Goal: Information Seeking & Learning: Learn about a topic

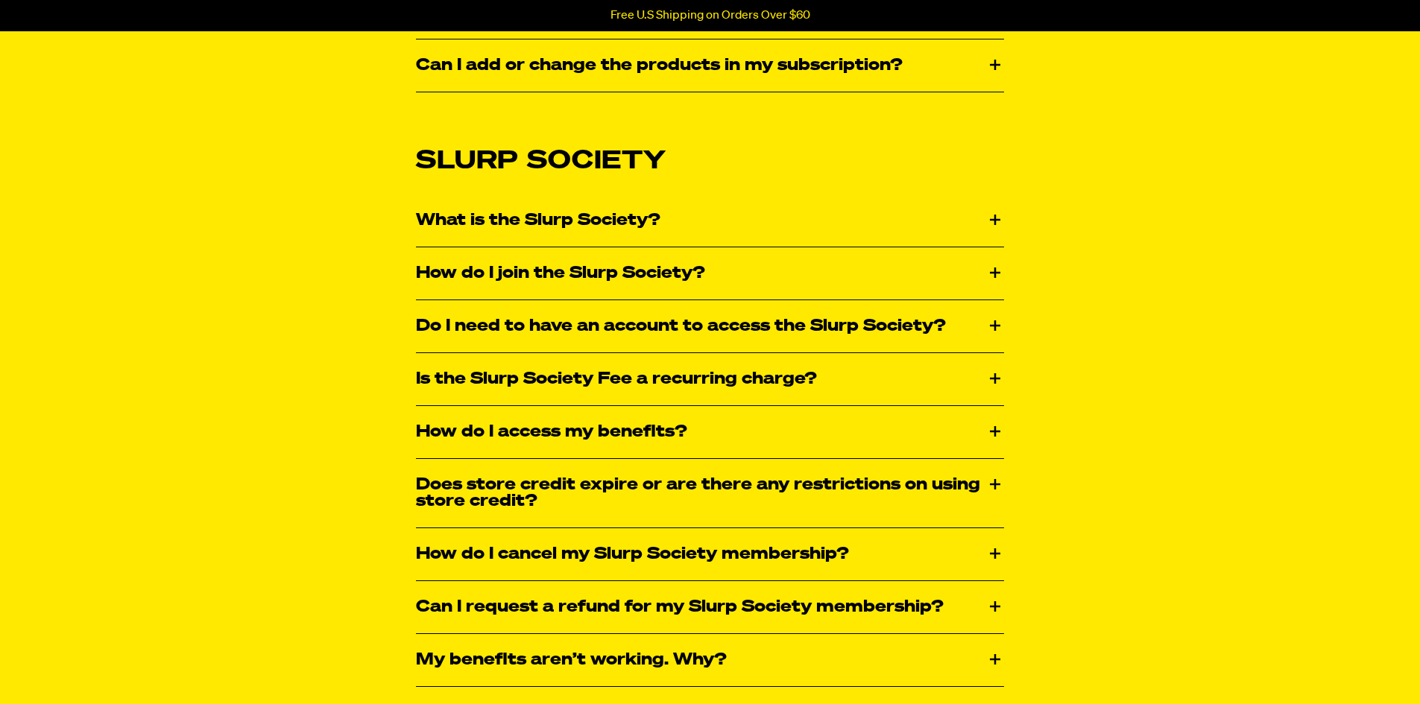
scroll to position [1565, 0]
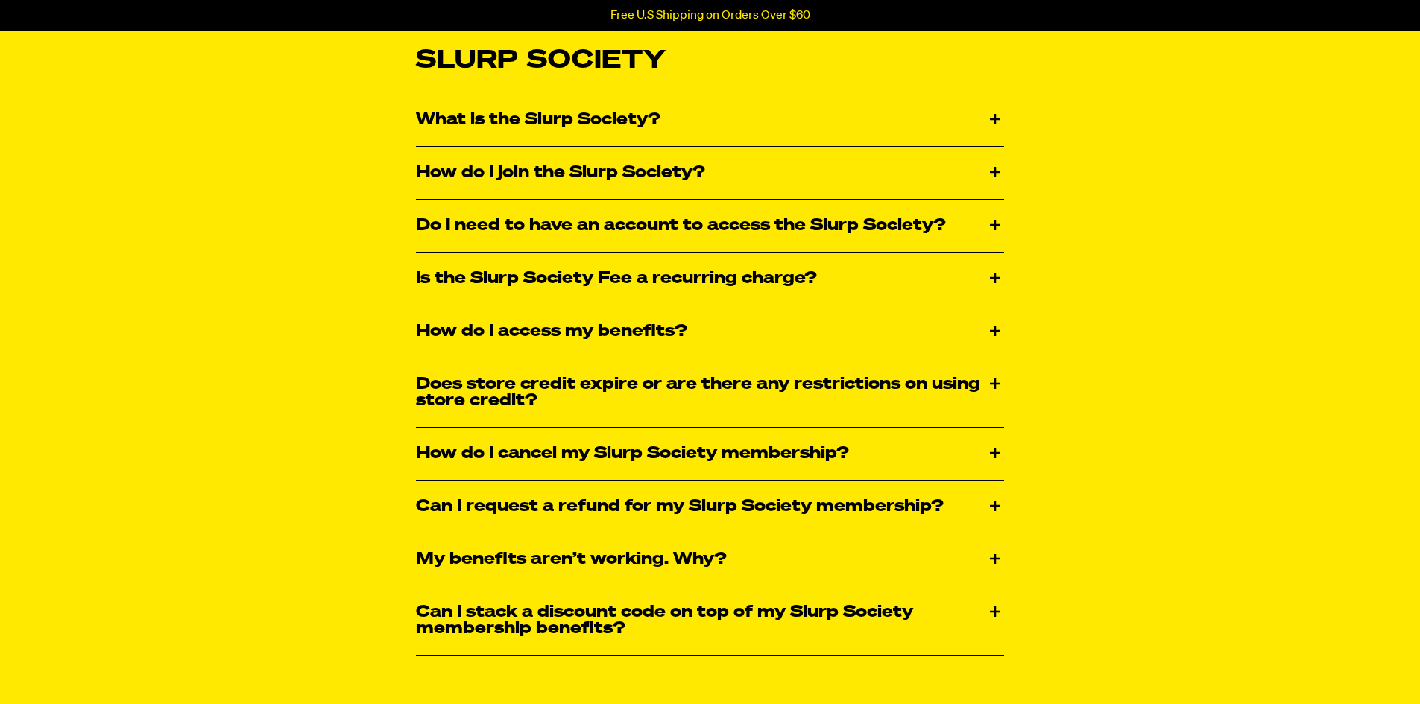
click at [993, 559] on div "My benefits aren’t working. Why?" at bounding box center [710, 560] width 588 height 52
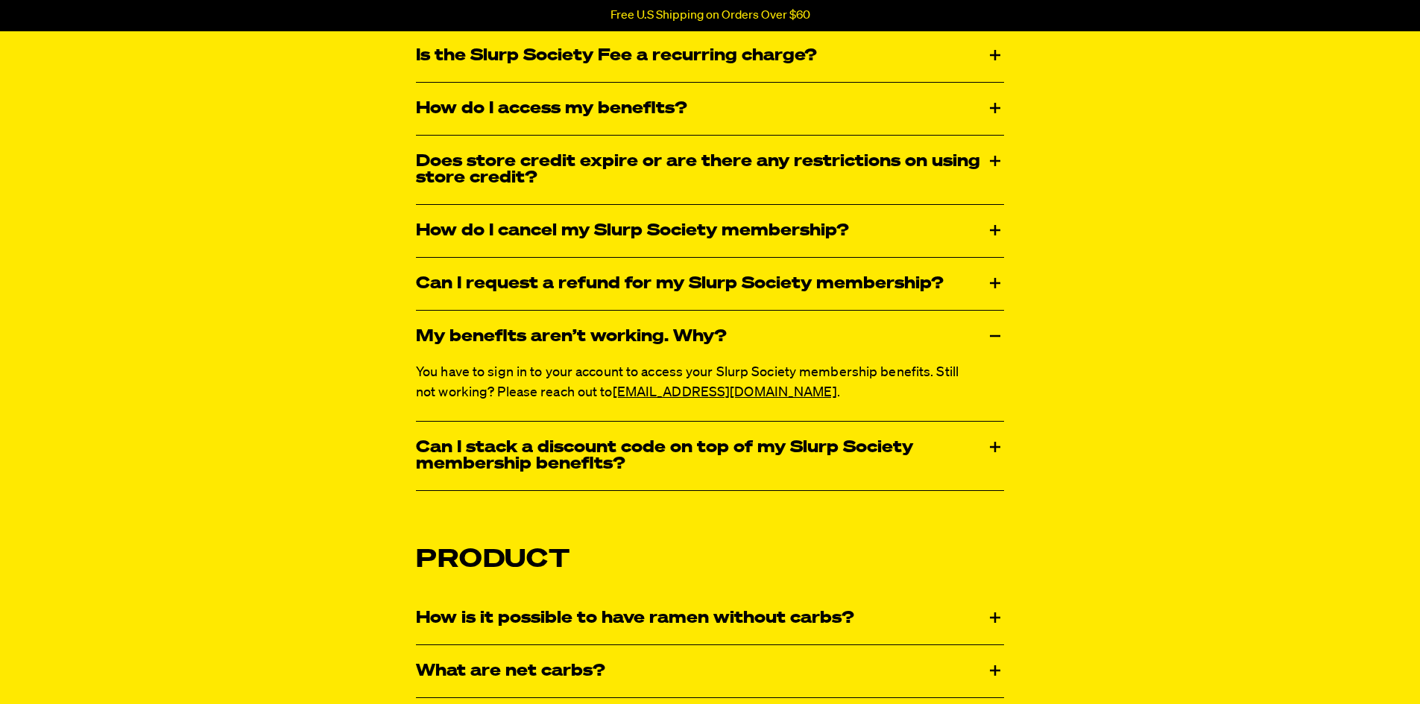
scroll to position [1789, 0]
click at [997, 446] on div "Can I stack a discount code on top of my Slurp Society membership benefits?" at bounding box center [710, 455] width 588 height 69
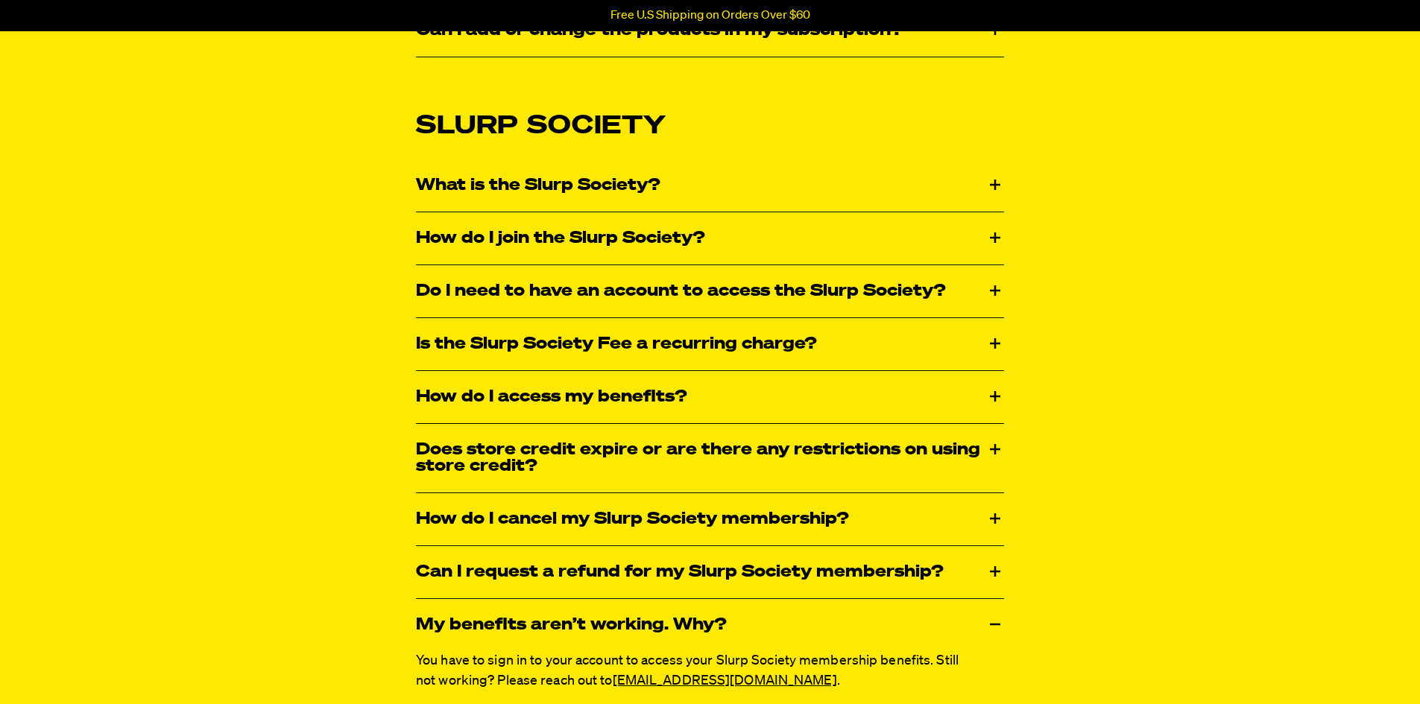
scroll to position [1491, 0]
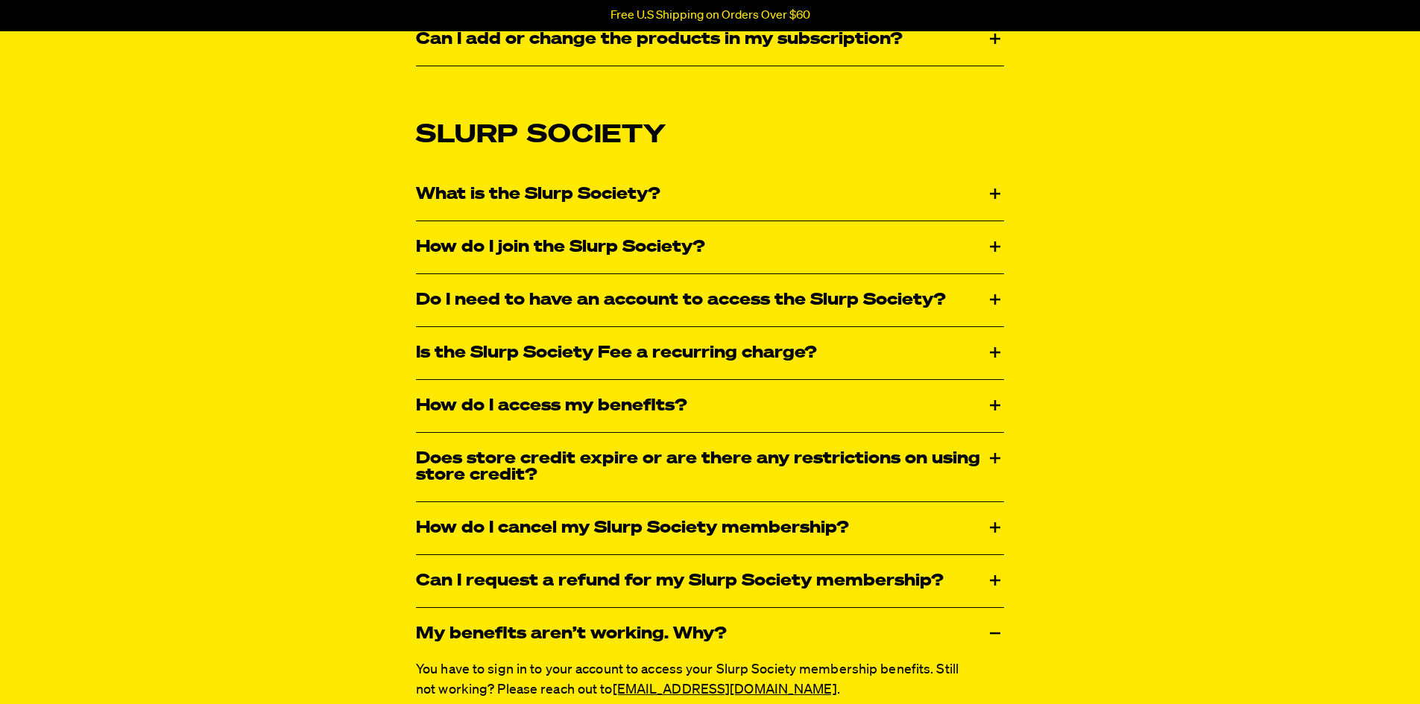
click at [994, 195] on div "What is the Slurp Society?" at bounding box center [710, 194] width 588 height 52
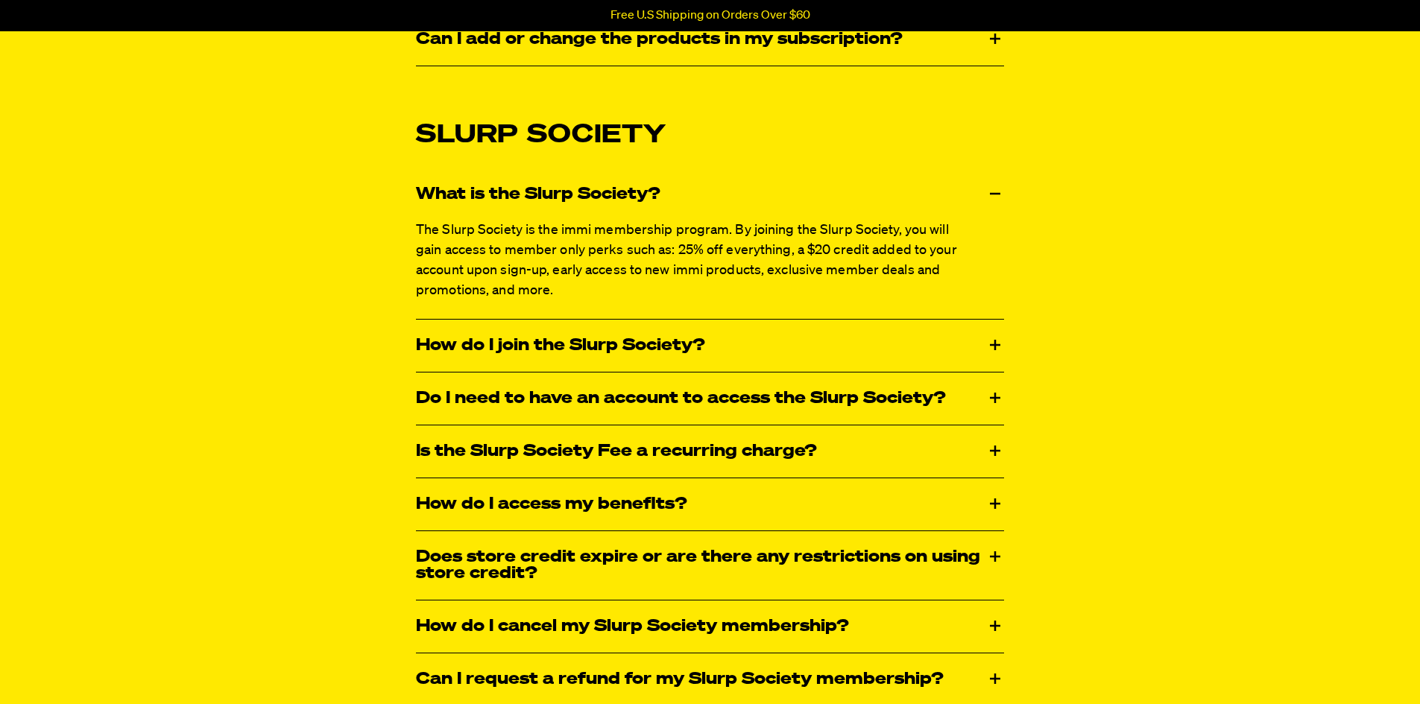
scroll to position [1565, 0]
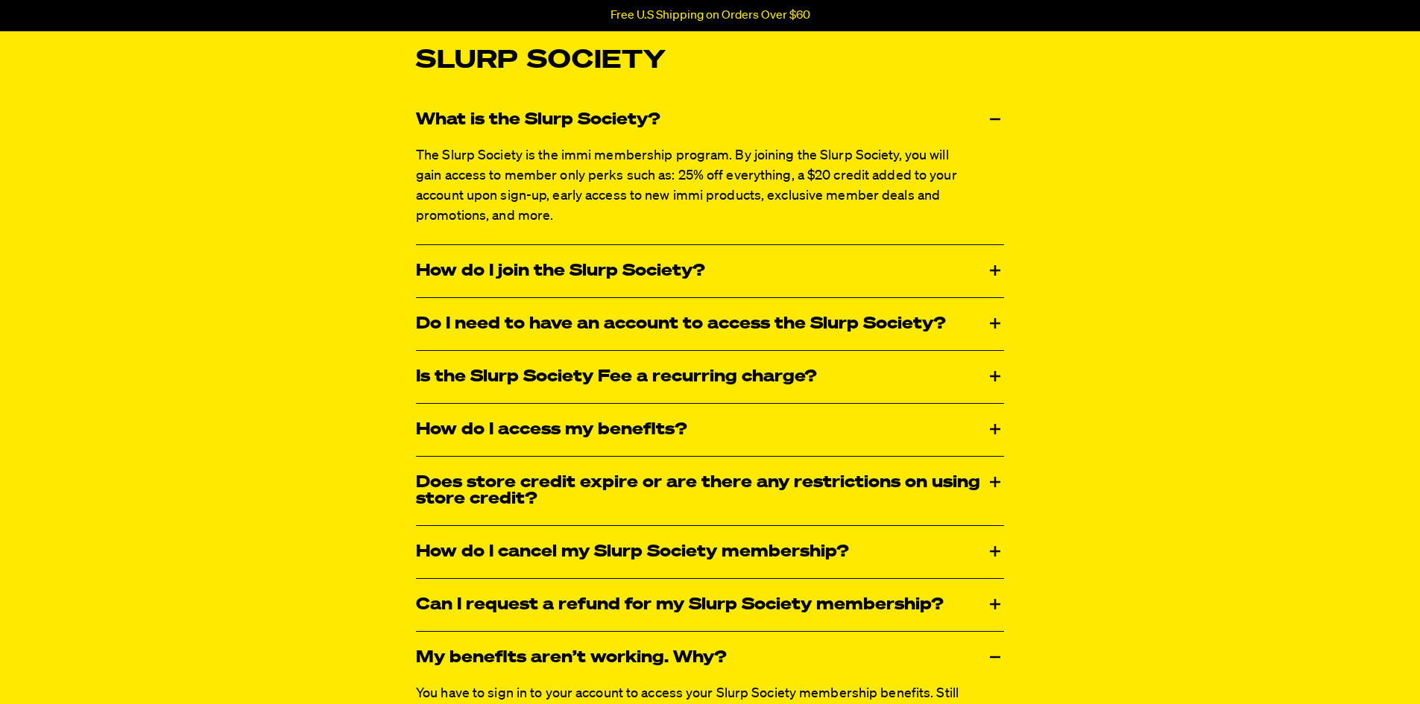
click at [988, 385] on div "Is the Slurp Society Fee a recurring charge?" at bounding box center [710, 377] width 588 height 52
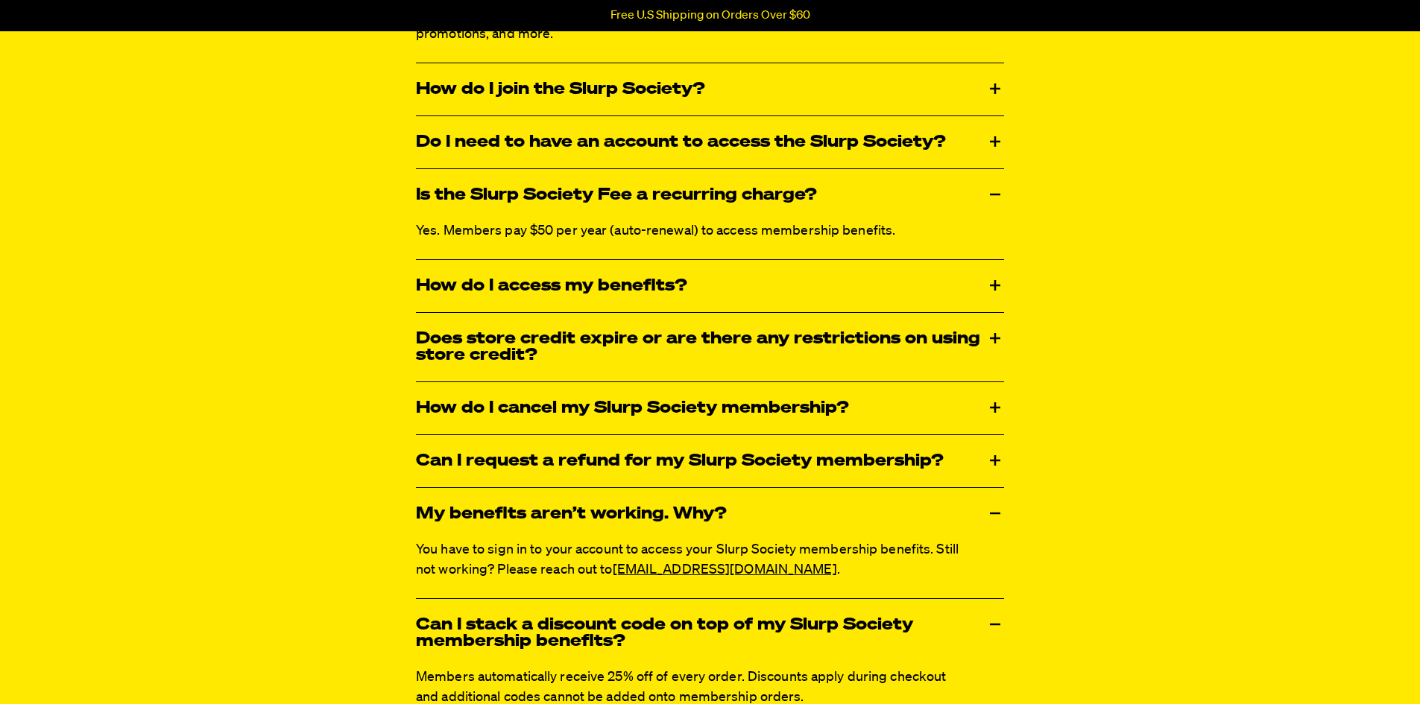
scroll to position [1864, 0]
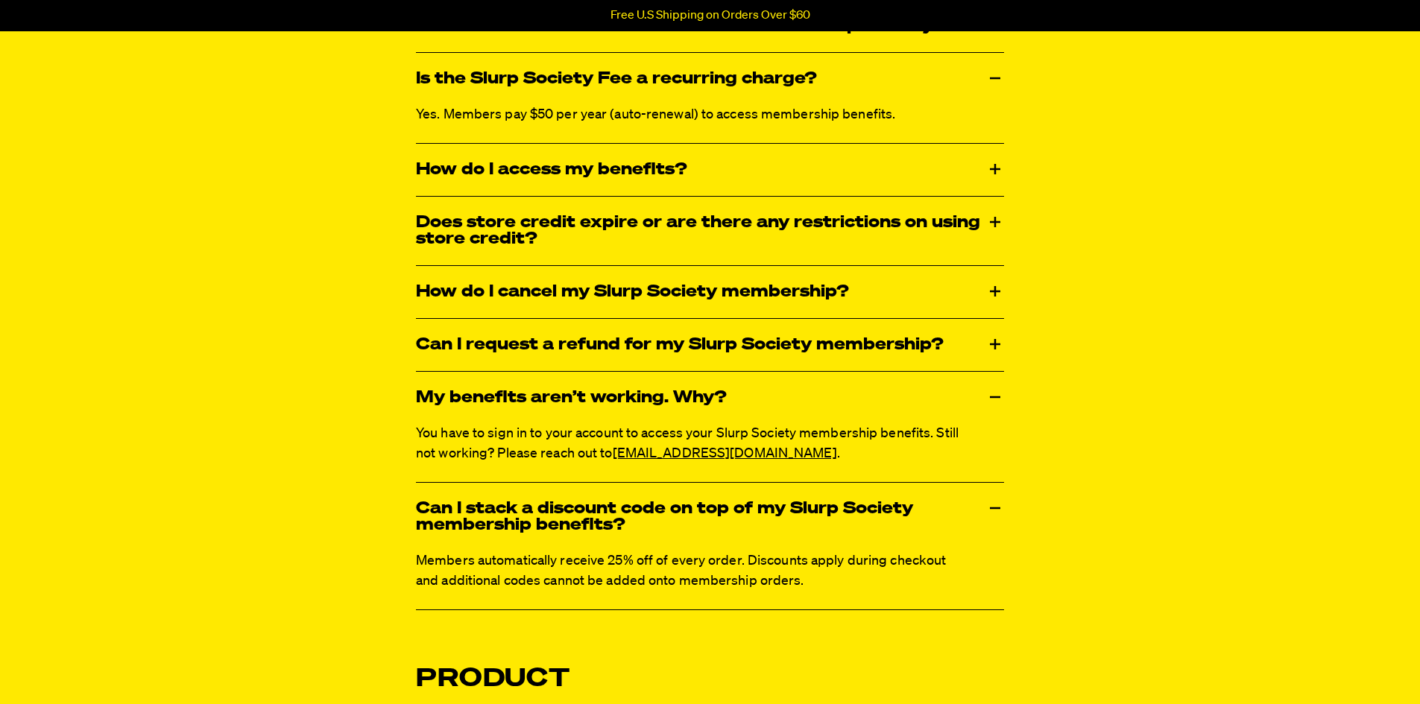
click at [997, 171] on div "How do I access my benefits?" at bounding box center [710, 170] width 588 height 52
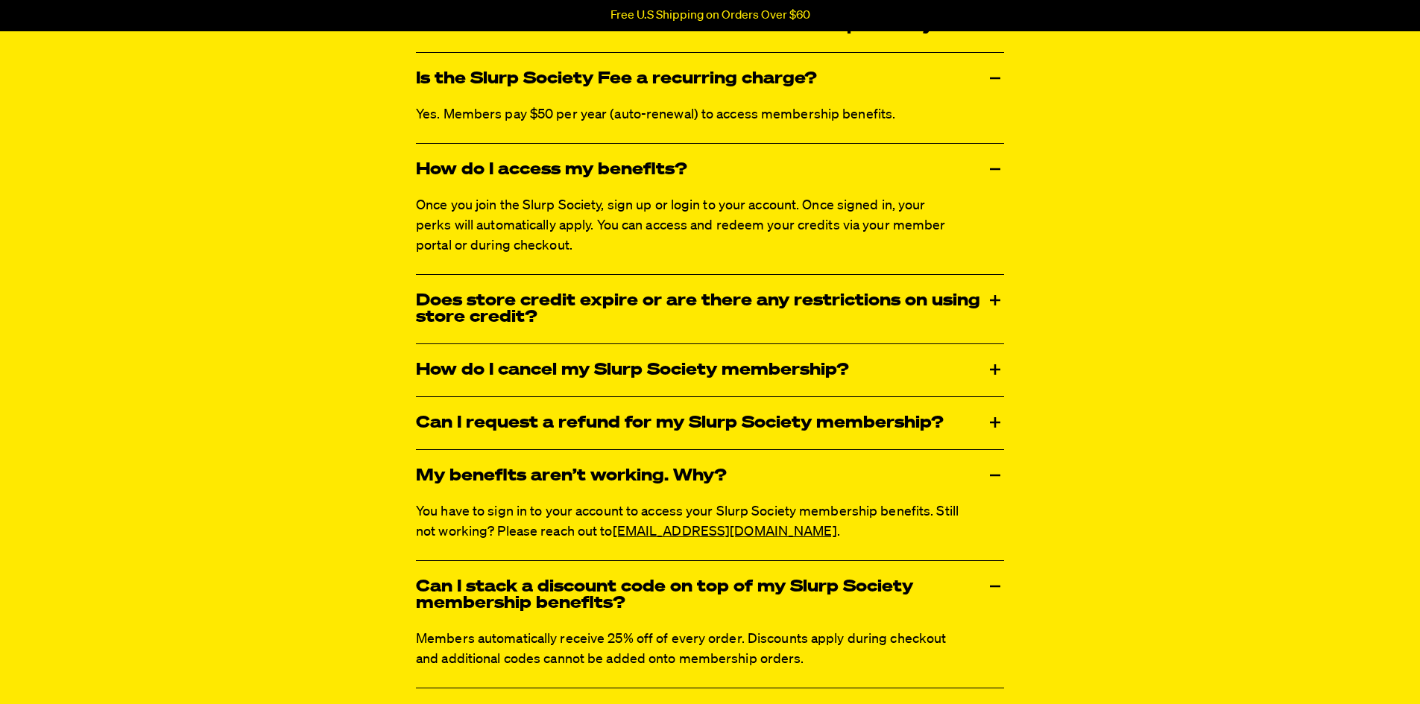
click at [984, 307] on div "Does store credit expire or are there any restrictions on using store credit?" at bounding box center [710, 309] width 588 height 69
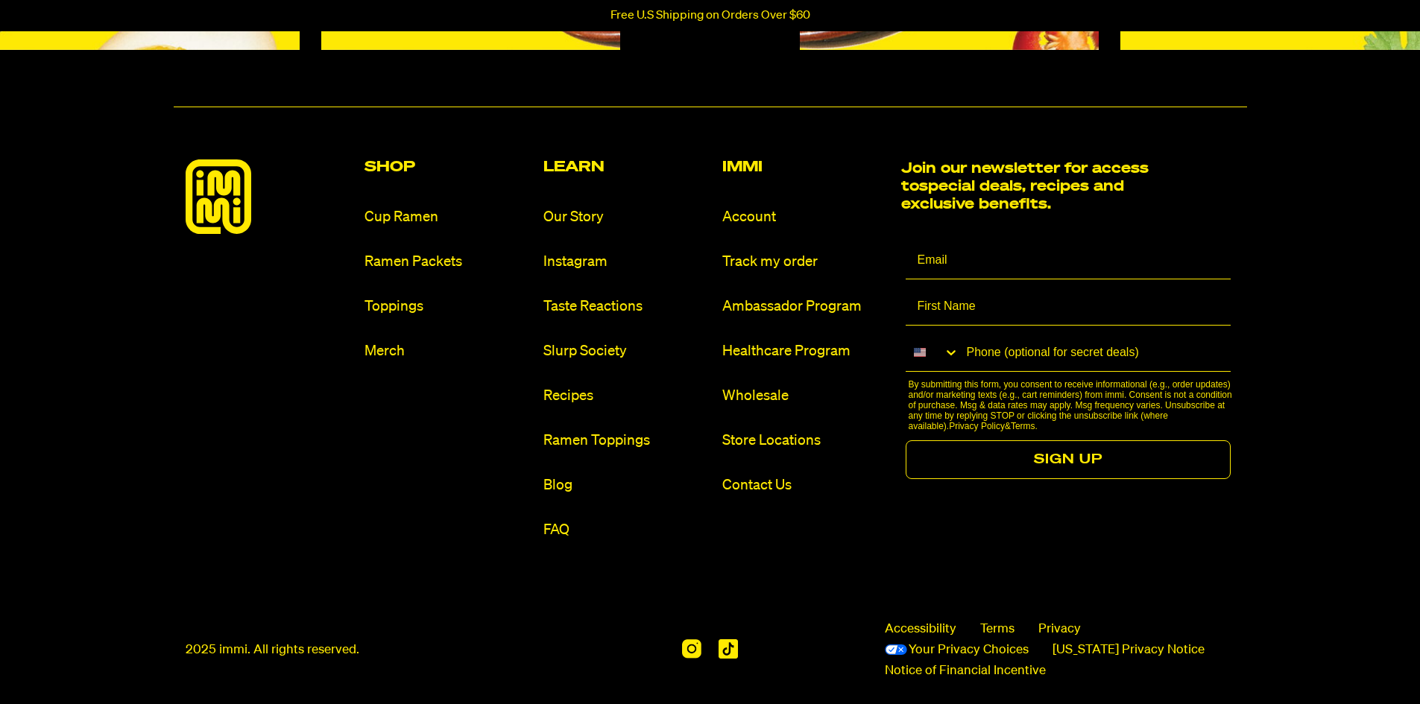
scroll to position [4025, 0]
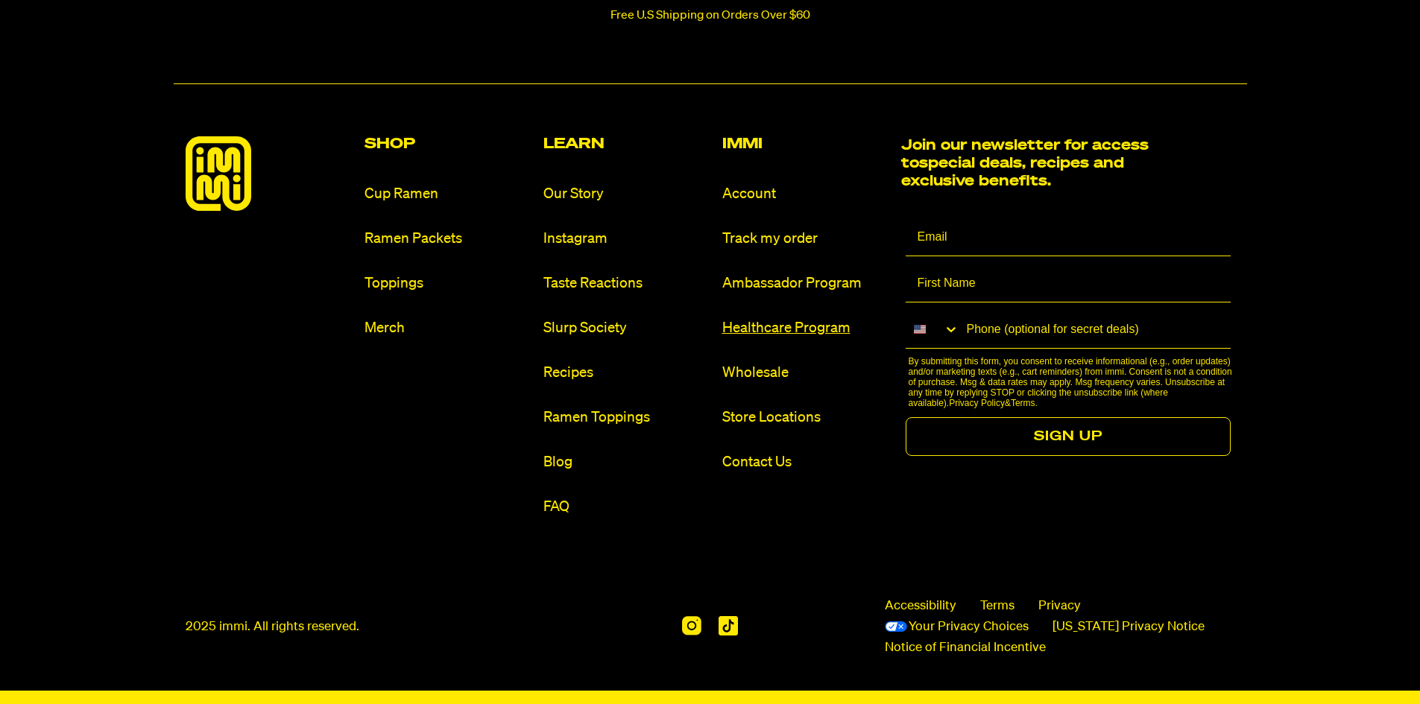
click at [744, 327] on link "Healthcare Program" at bounding box center [805, 328] width 167 height 20
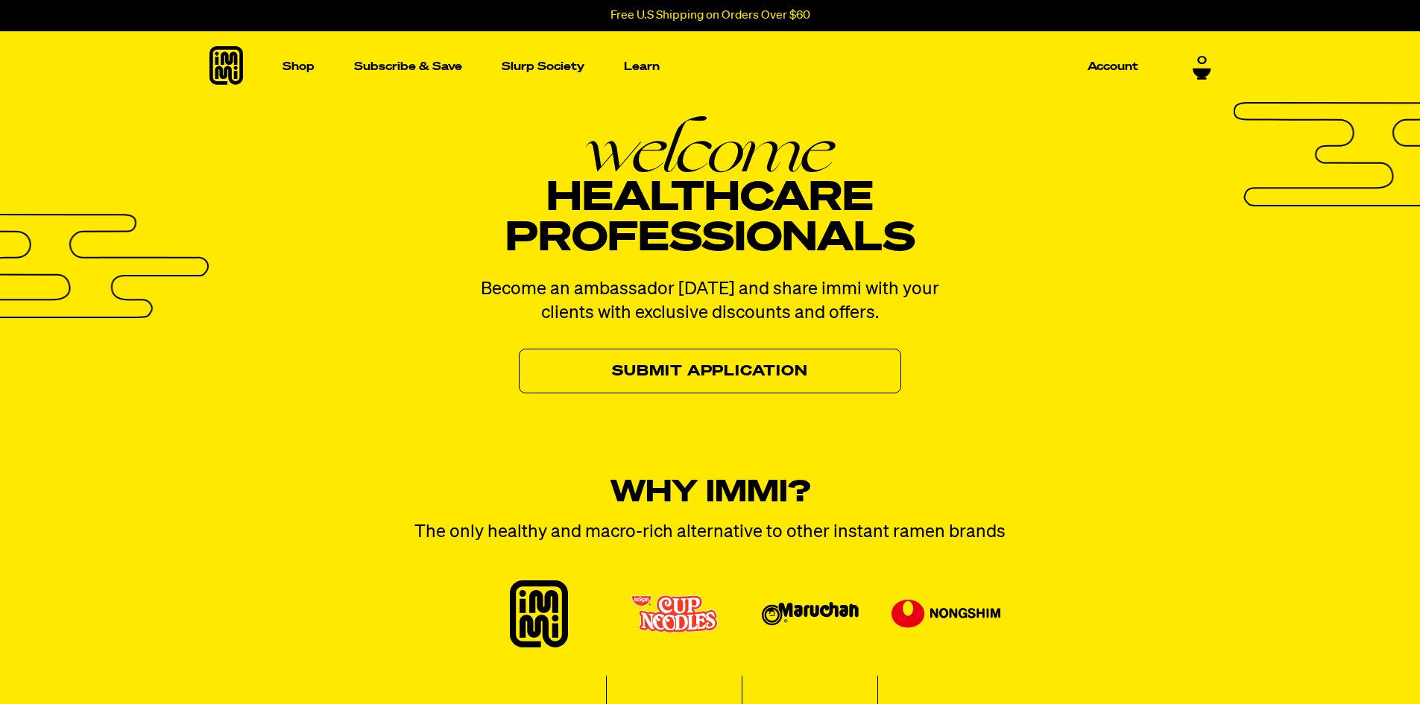
click at [675, 375] on link "Submit Application" at bounding box center [710, 371] width 382 height 45
